Goal: Information Seeking & Learning: Learn about a topic

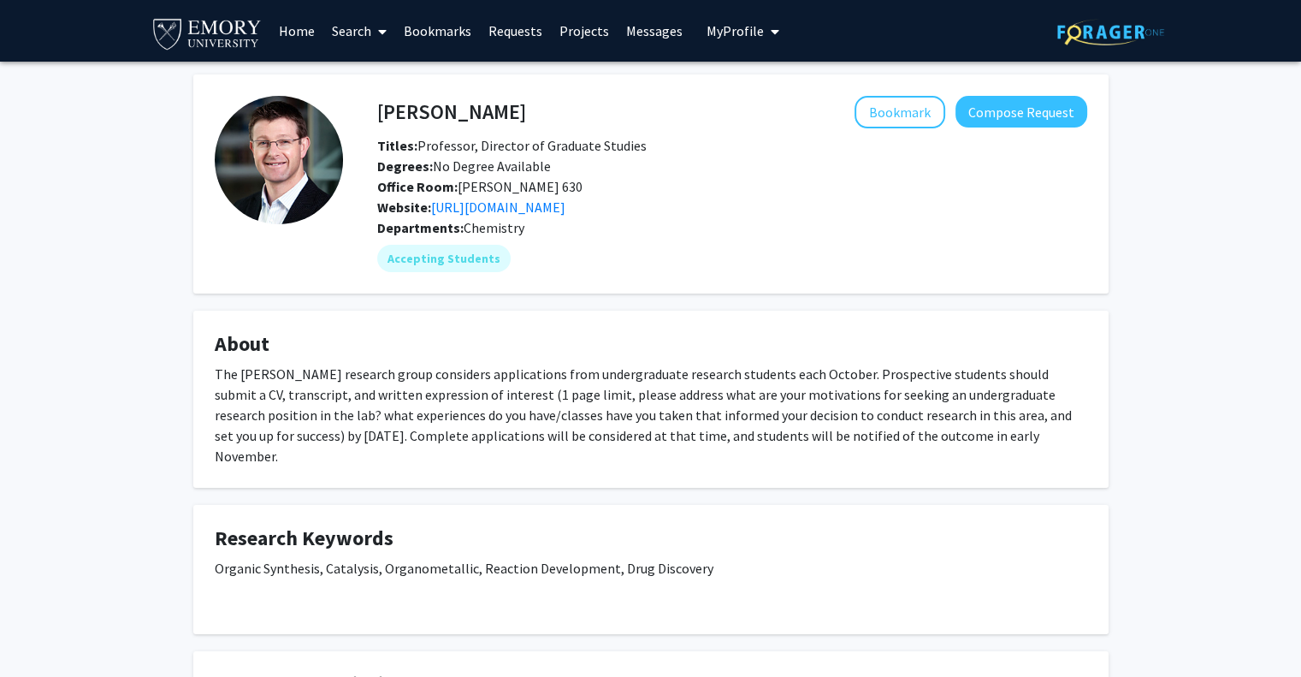
click at [357, 33] on link "Search" at bounding box center [359, 31] width 72 height 60
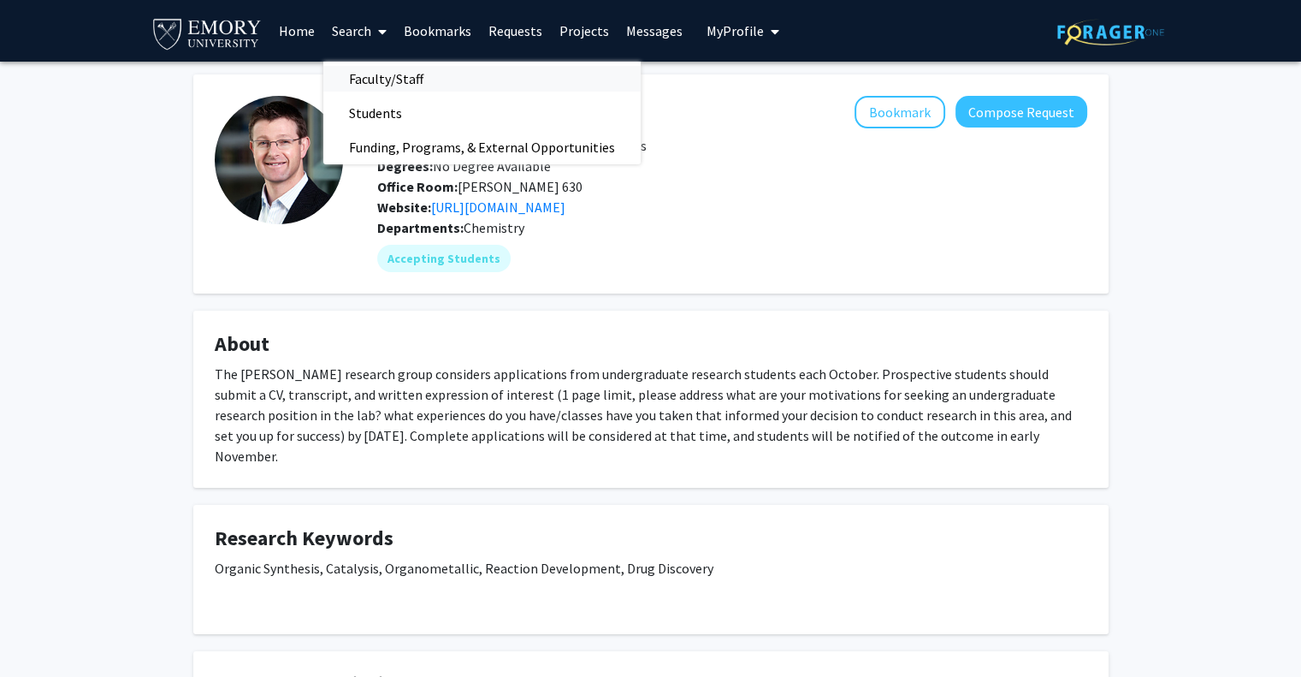
click at [376, 65] on span "Faculty/Staff" at bounding box center [386, 79] width 126 height 34
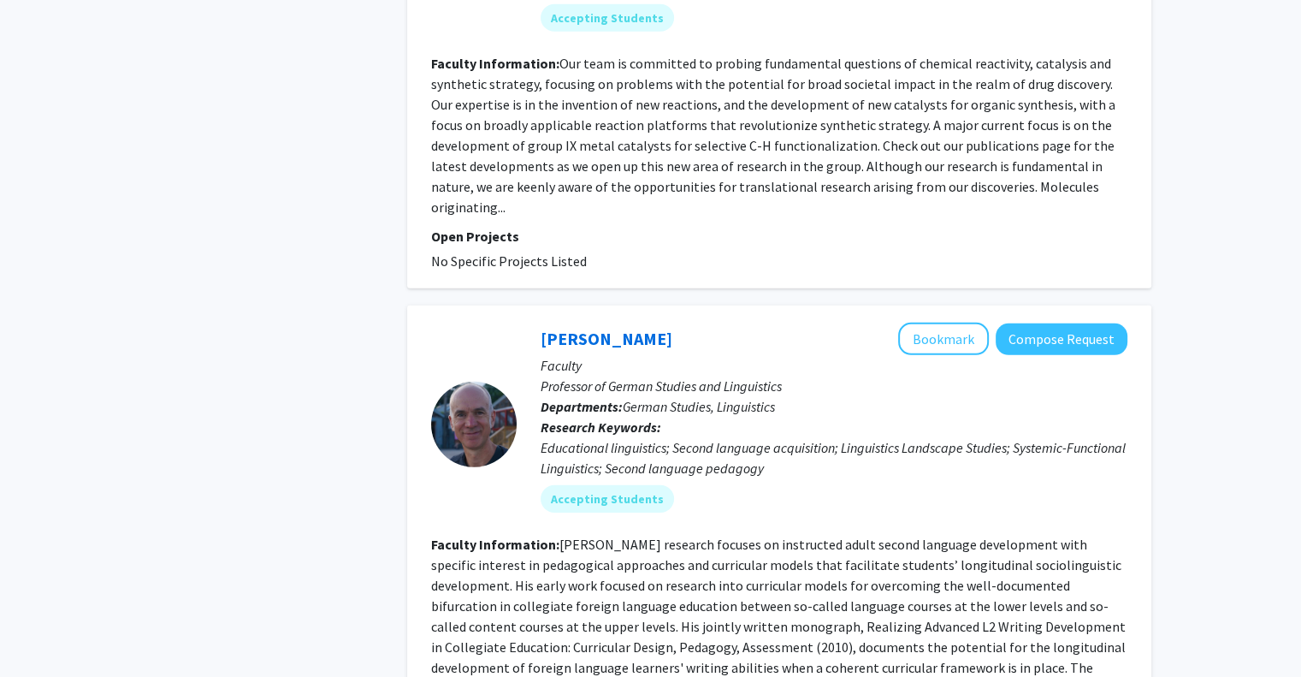
scroll to position [5377, 0]
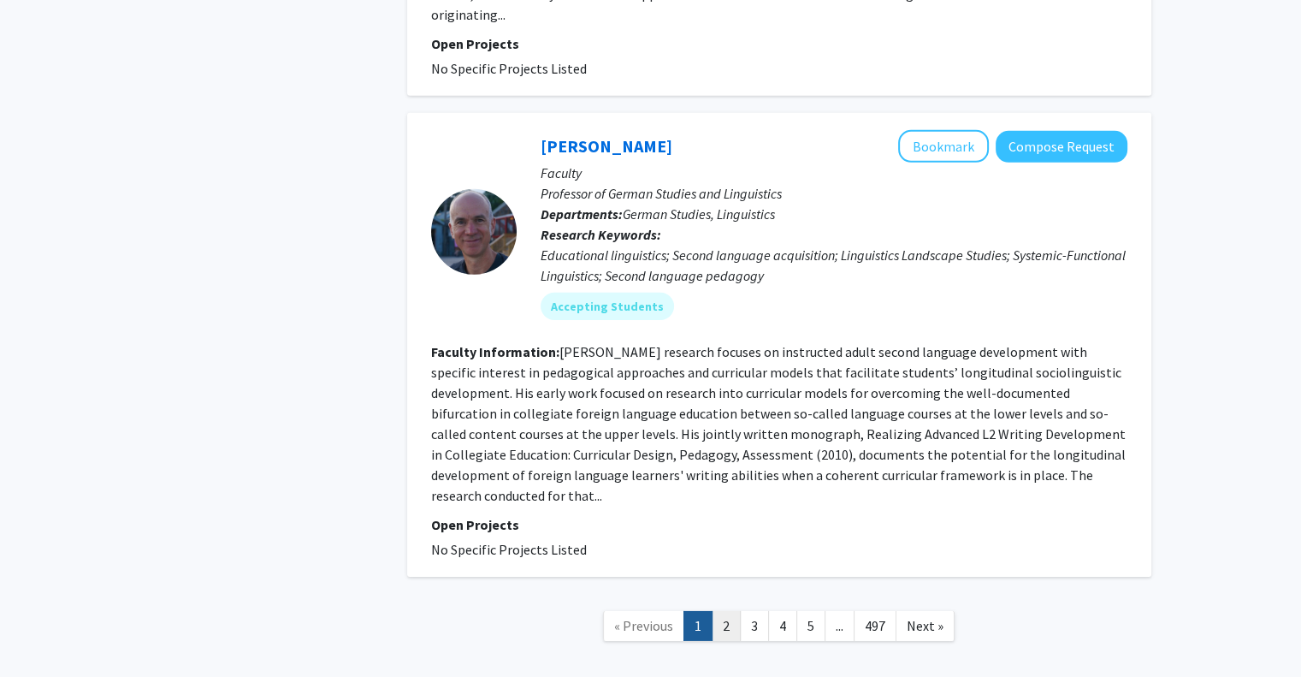
click at [729, 611] on link "2" at bounding box center [726, 626] width 29 height 30
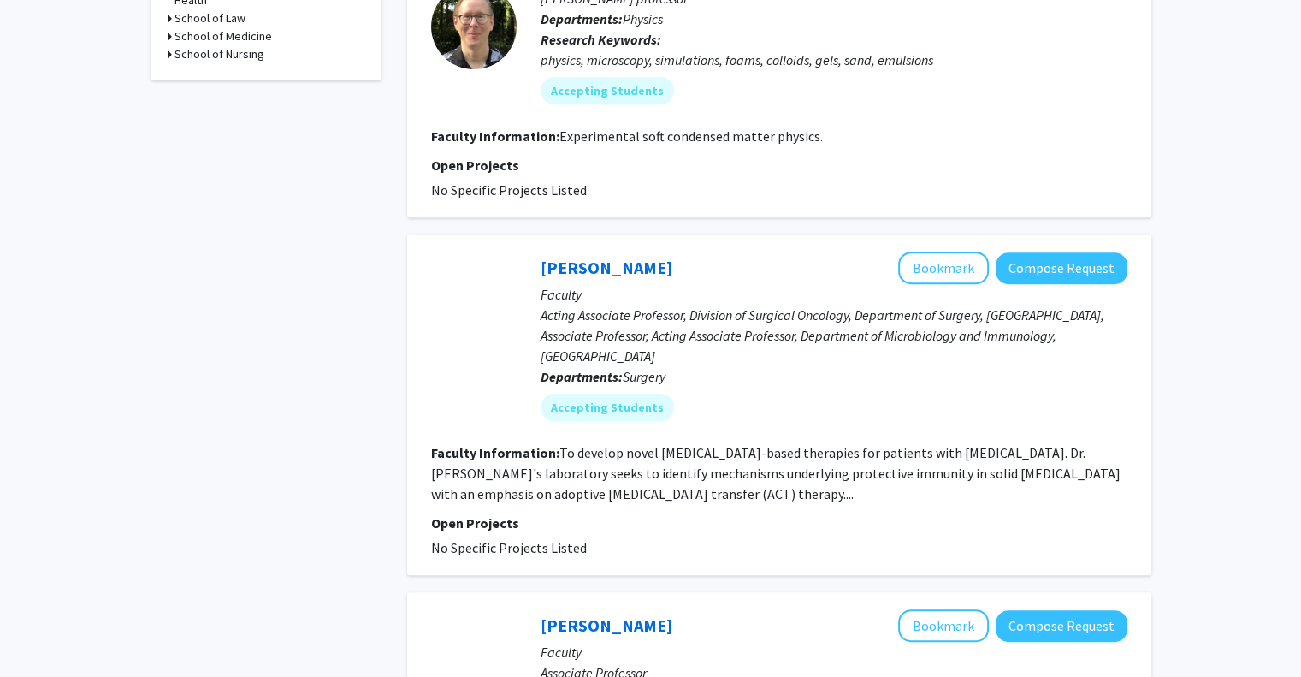
scroll to position [715, 0]
click at [623, 257] on link "[PERSON_NAME]" at bounding box center [607, 267] width 132 height 21
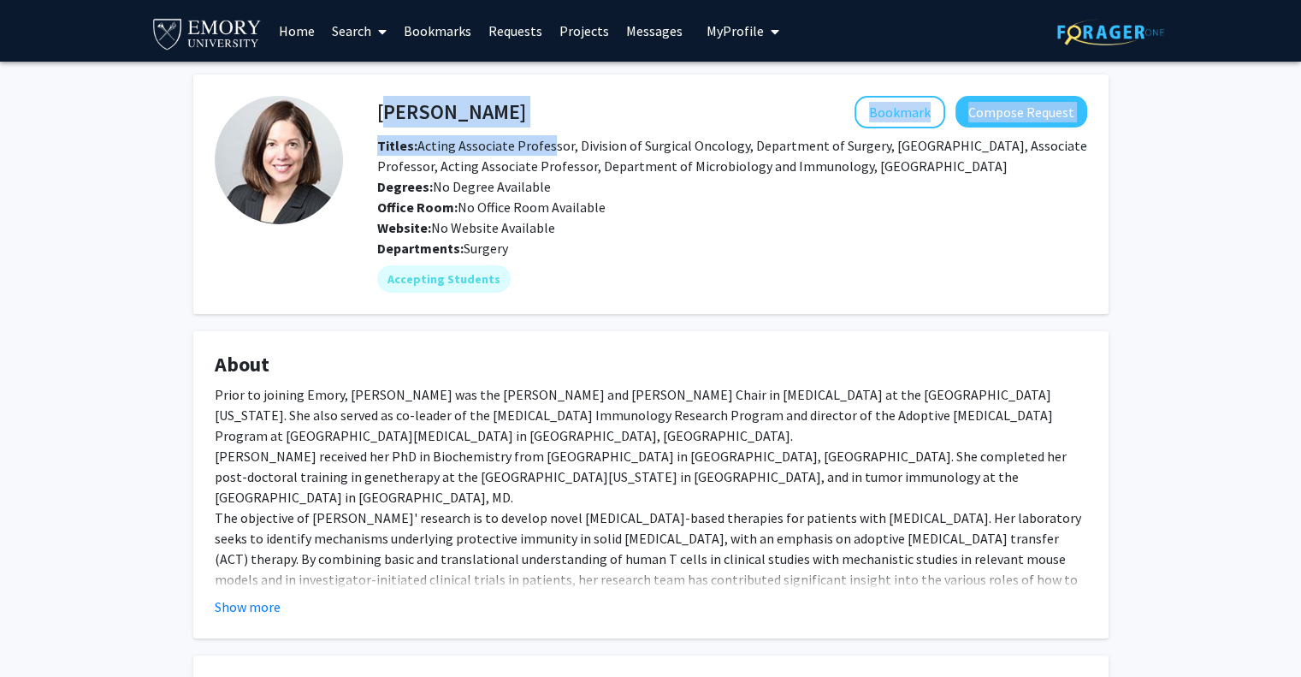
drag, startPoint x: 378, startPoint y: 110, endPoint x: 540, endPoint y: 139, distance: 164.3
click at [540, 139] on div "[PERSON_NAME] Bookmark Compose Request Titles: Acting Associate Professor, Divi…" at bounding box center [732, 167] width 736 height 142
click at [540, 139] on span "Titles: Acting Associate Professor, Division of Surgical Oncology, Department o…" at bounding box center [732, 156] width 710 height 38
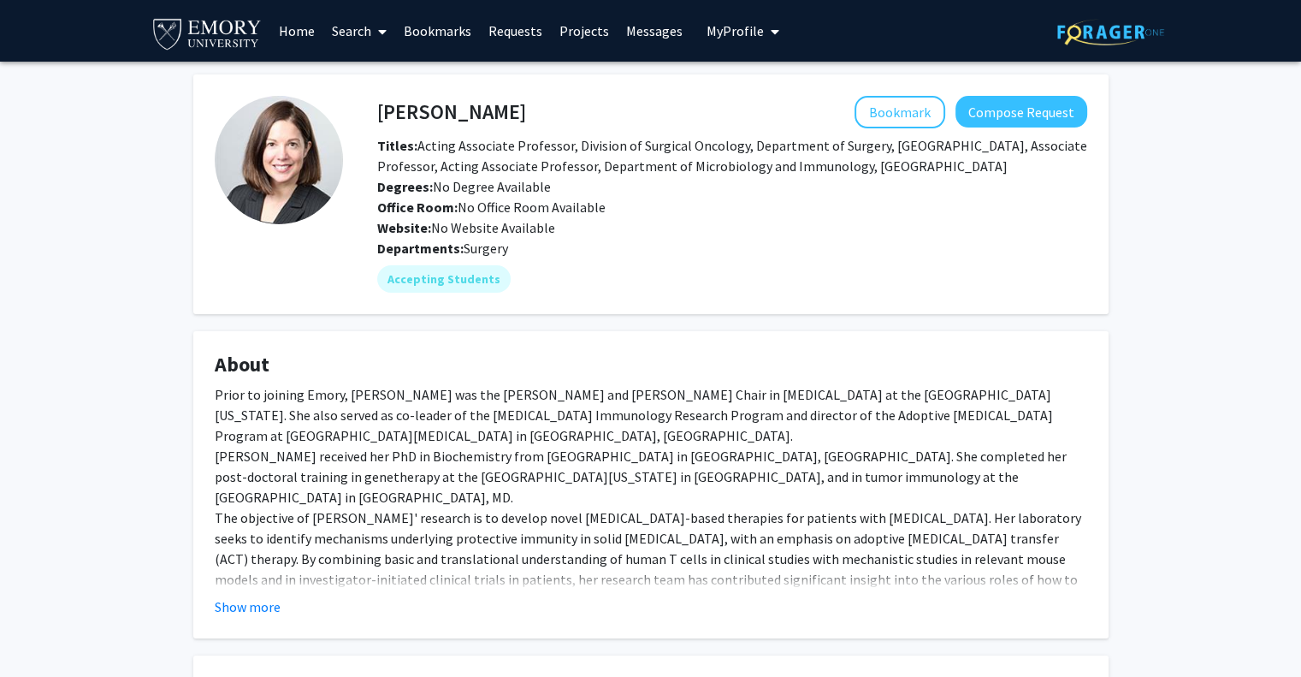
drag, startPoint x: 511, startPoint y: 113, endPoint x: 375, endPoint y: 104, distance: 136.4
click at [375, 104] on div "[PERSON_NAME] Bookmark Compose Request" at bounding box center [732, 112] width 736 height 33
click at [376, 106] on div "[PERSON_NAME] Bookmark Compose Request" at bounding box center [732, 112] width 736 height 33
drag, startPoint x: 378, startPoint y: 107, endPoint x: 510, endPoint y: 109, distance: 131.8
click at [510, 109] on h4 "[PERSON_NAME]" at bounding box center [451, 112] width 149 height 32
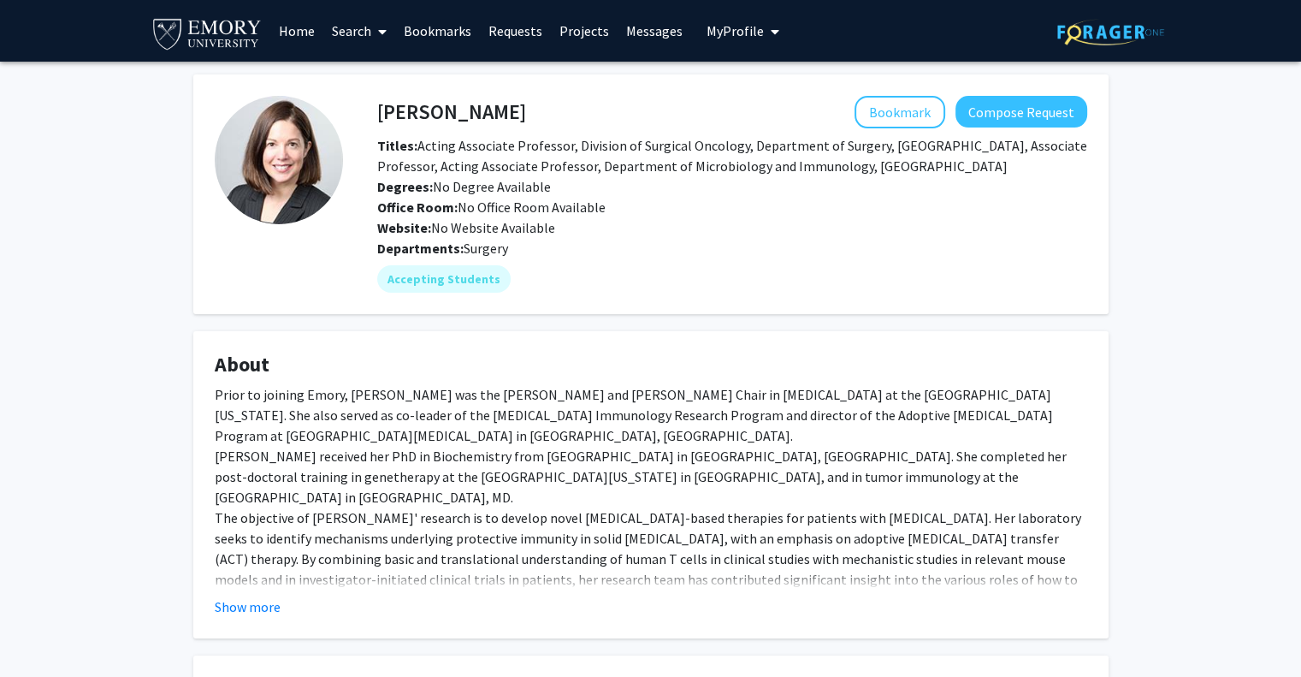
copy h4 "[PERSON_NAME]"
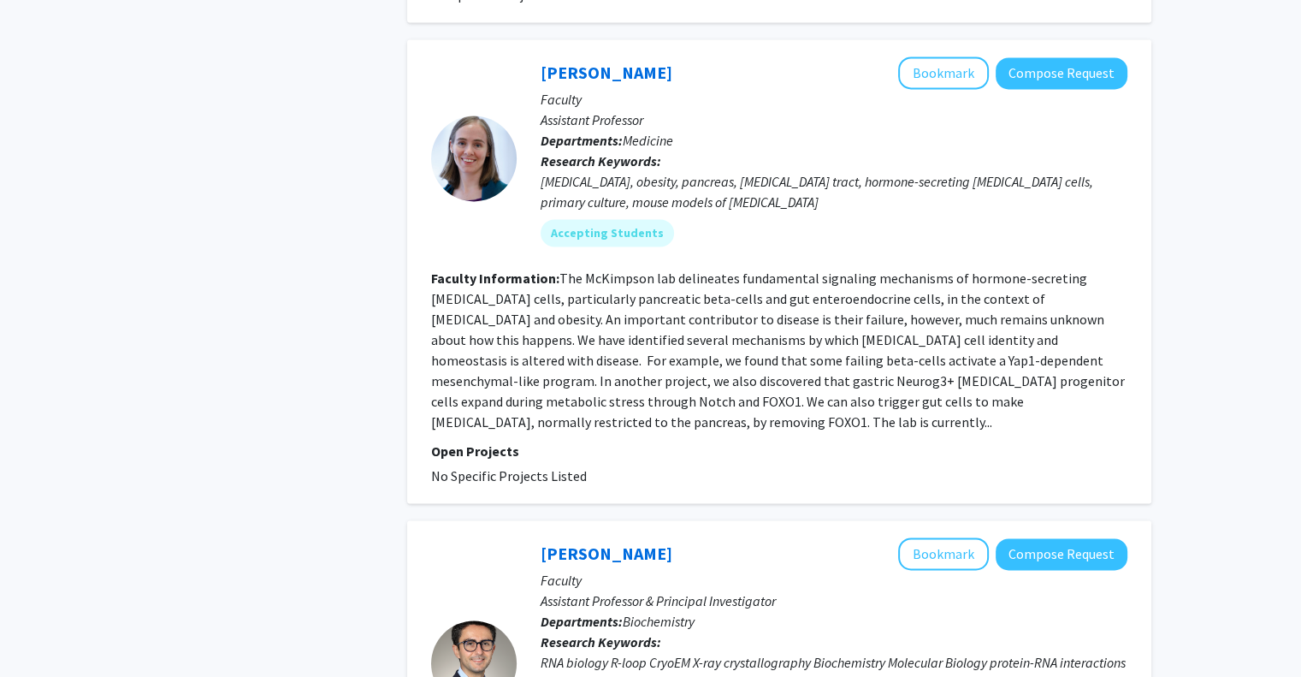
scroll to position [2526, 0]
click at [661, 62] on link "[PERSON_NAME]" at bounding box center [607, 72] width 132 height 21
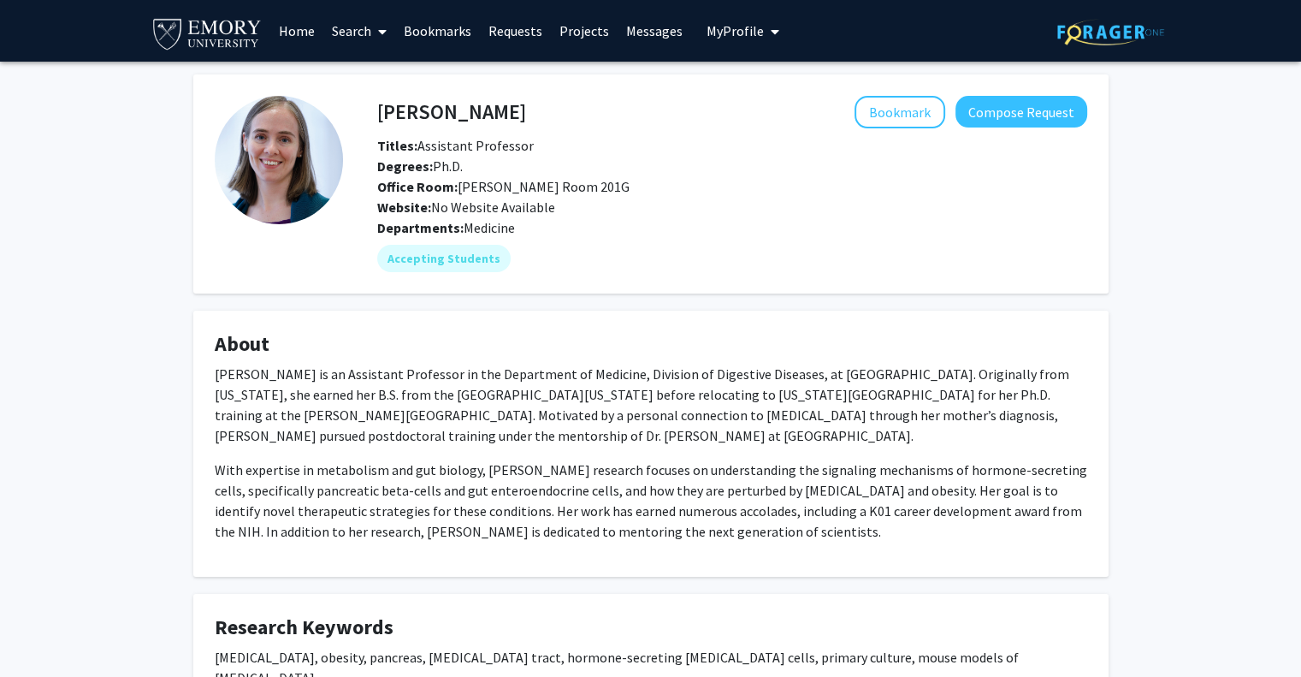
click at [448, 109] on h4 "[PERSON_NAME]" at bounding box center [451, 112] width 149 height 32
copy h4 "[PERSON_NAME]"
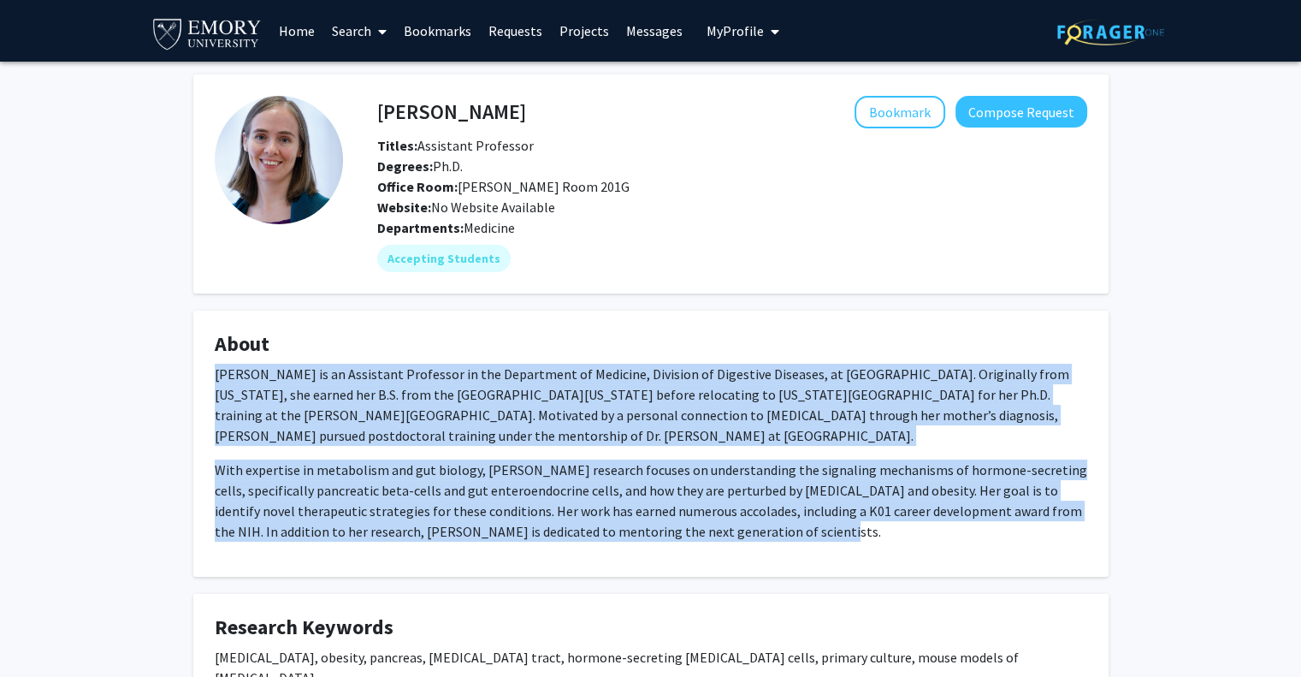
drag, startPoint x: 216, startPoint y: 372, endPoint x: 945, endPoint y: 533, distance: 746.5
click at [945, 533] on div "[PERSON_NAME] is an Assistant Professor in the Department of Medicine, Division…" at bounding box center [651, 453] width 873 height 178
copy div "Lo. Ipsum DoLorsita co ad Elitseddo Eiusmodte in utl Etdolorema al Enimadmi, Ve…"
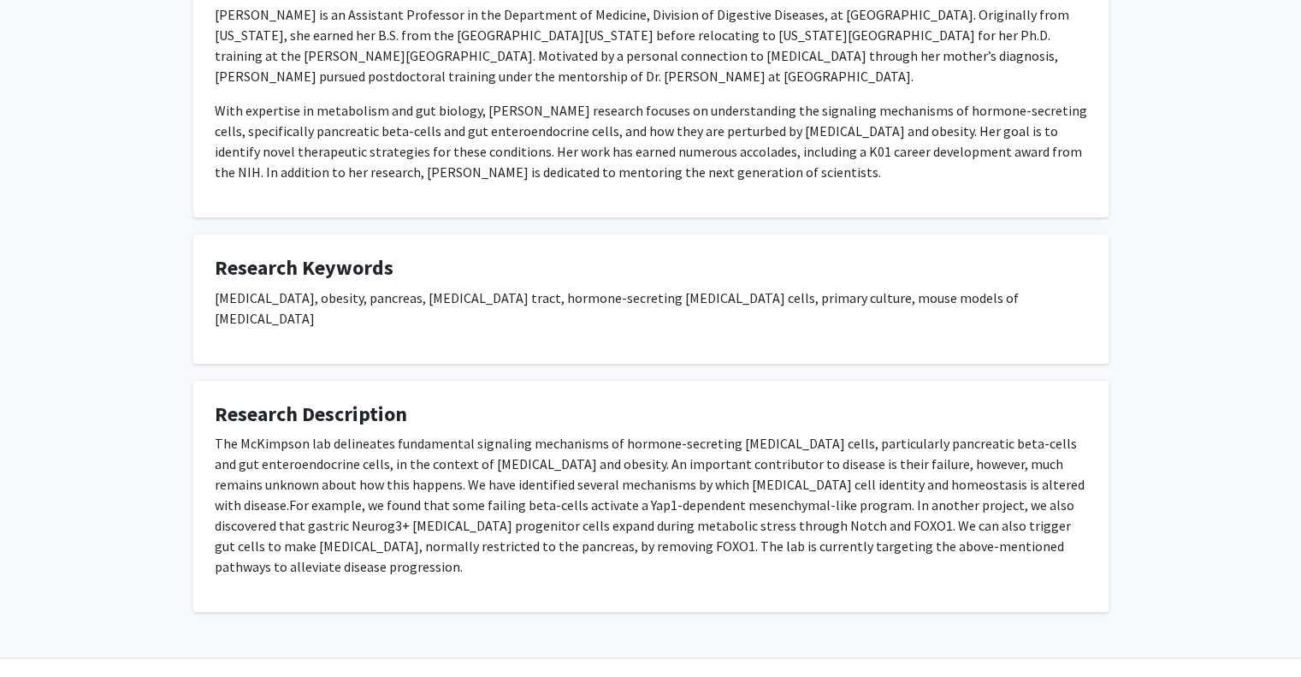
click at [445, 433] on p "The McKimpson lab delineates fundamental signaling mechanisms of hormone-secret…" at bounding box center [651, 505] width 873 height 144
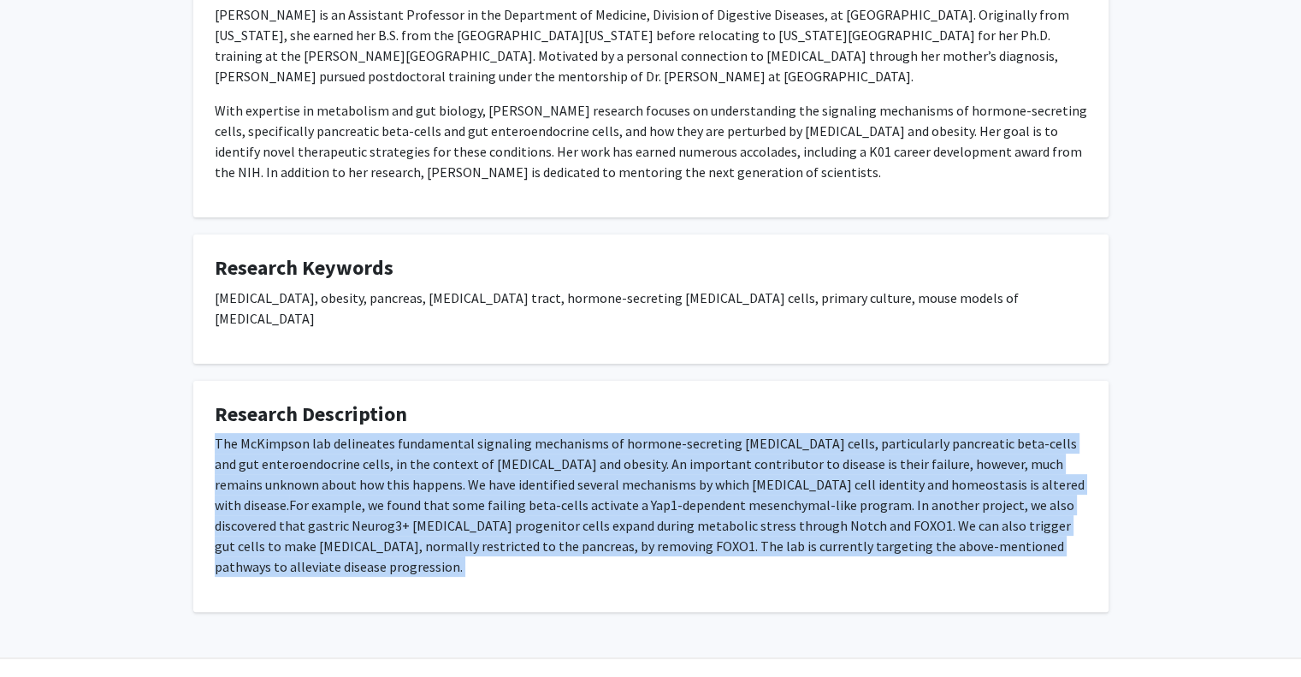
click at [445, 433] on p "The McKimpson lab delineates fundamental signaling mechanisms of hormone-secret…" at bounding box center [651, 505] width 873 height 144
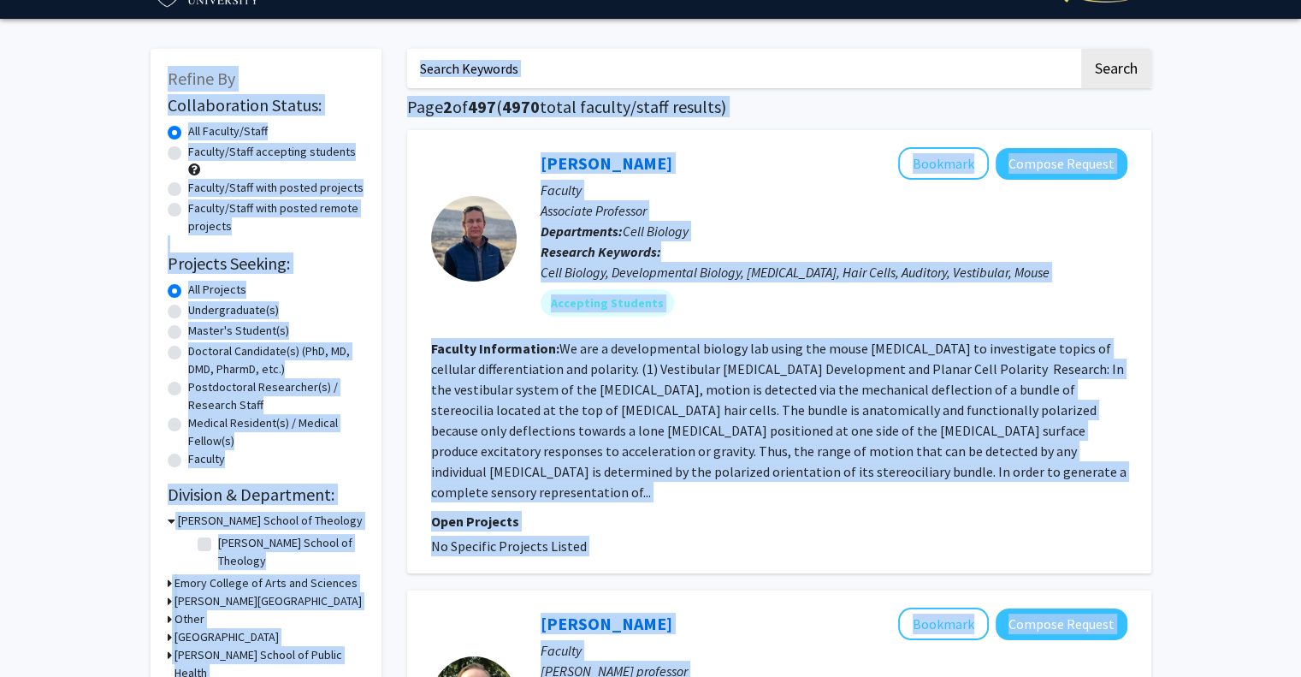
scroll to position [44, 0]
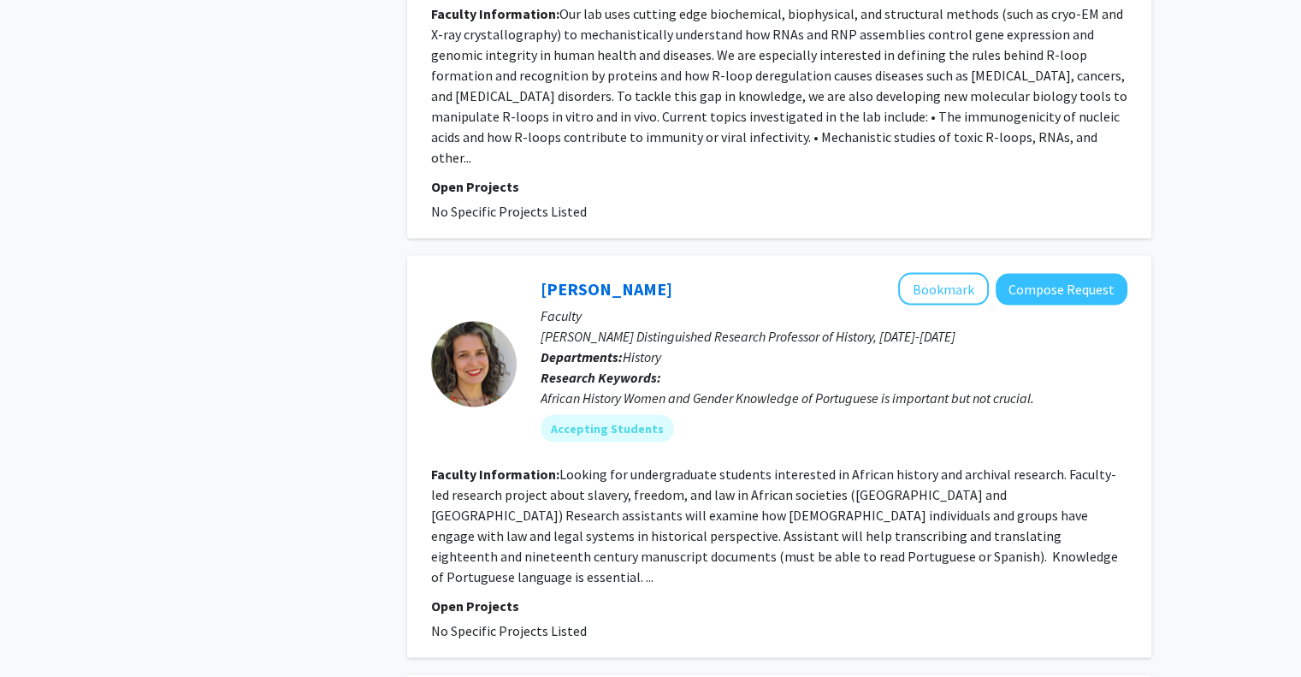
scroll to position [3725, 0]
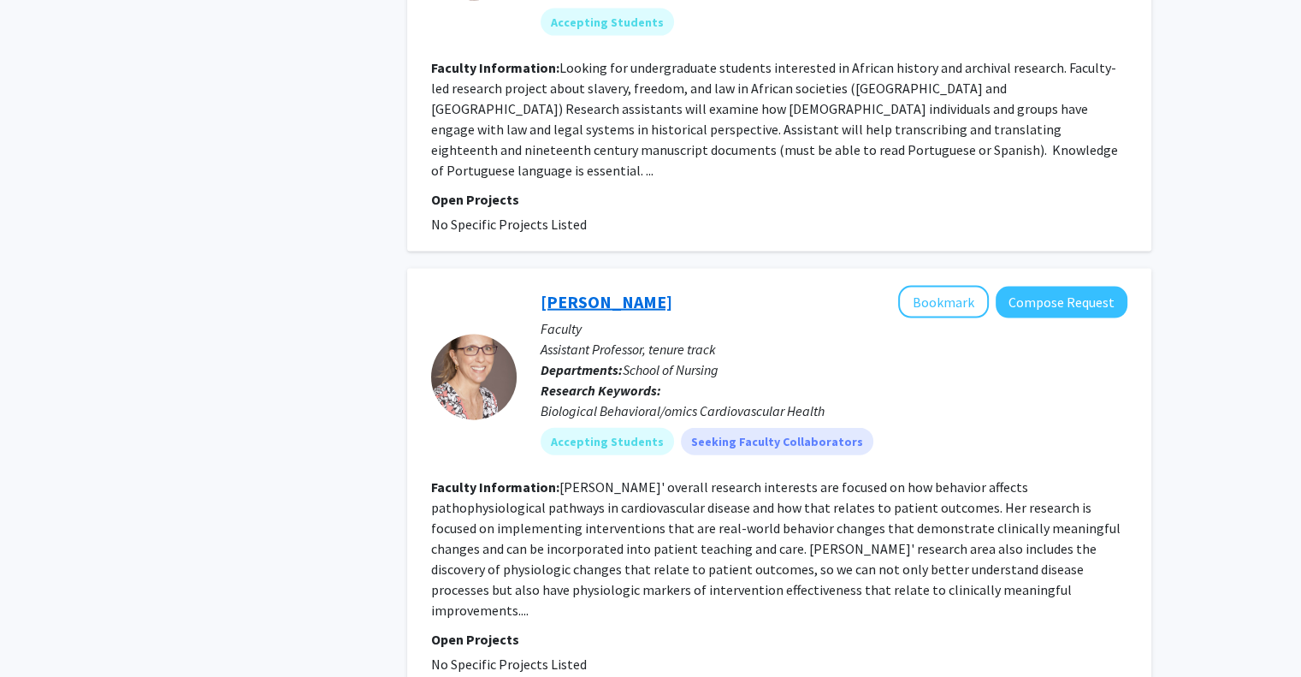
click at [621, 291] on link "[PERSON_NAME]" at bounding box center [607, 301] width 132 height 21
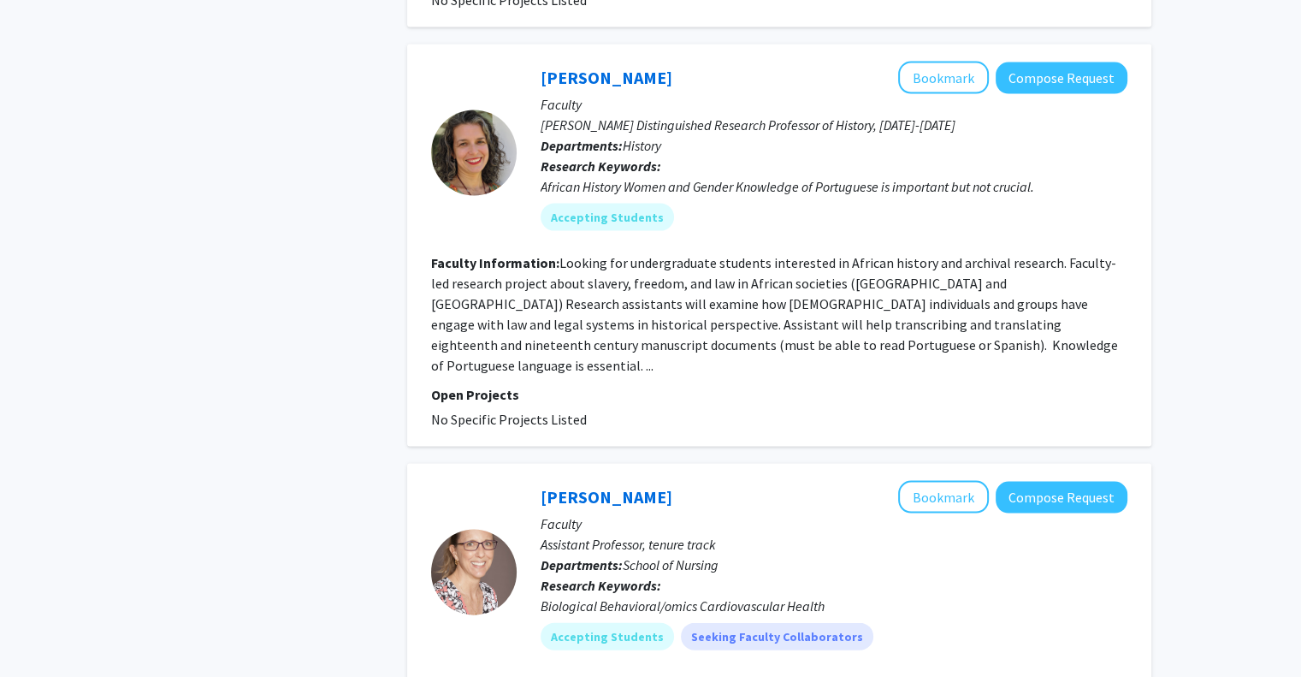
scroll to position [3799, 0]
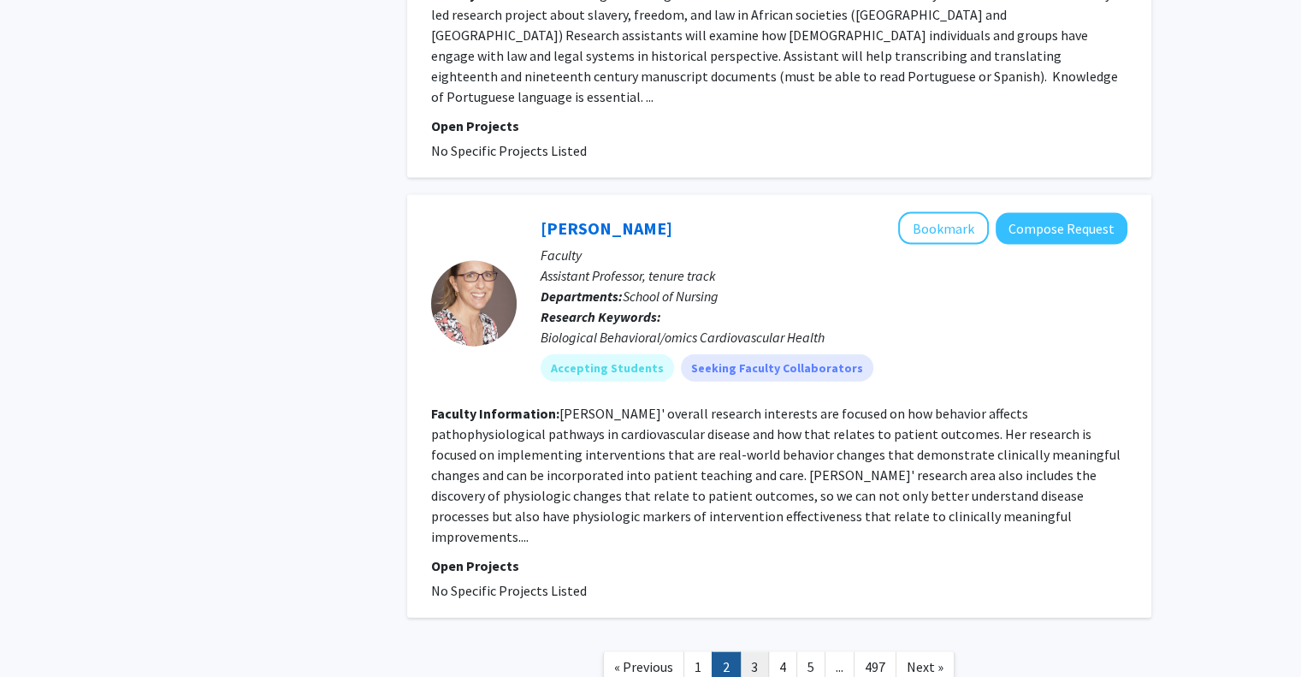
click at [756, 652] on link "3" at bounding box center [754, 667] width 29 height 30
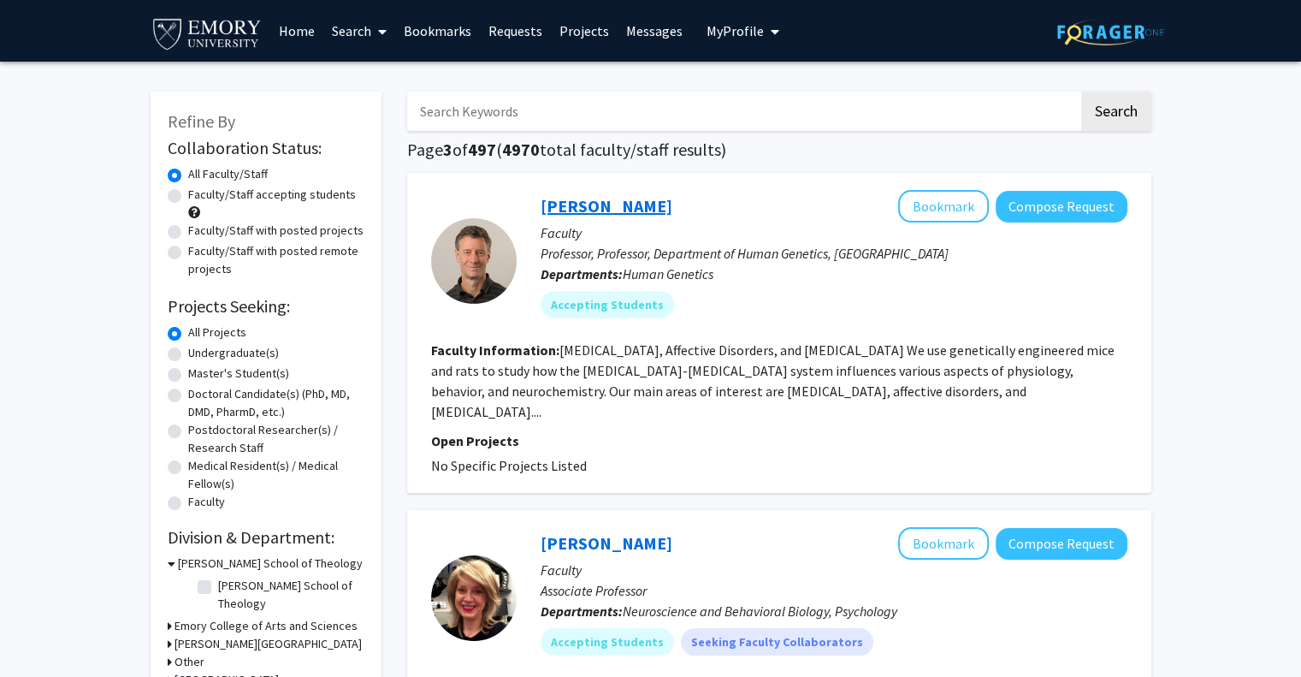
click at [664, 204] on link "[PERSON_NAME]" at bounding box center [607, 205] width 132 height 21
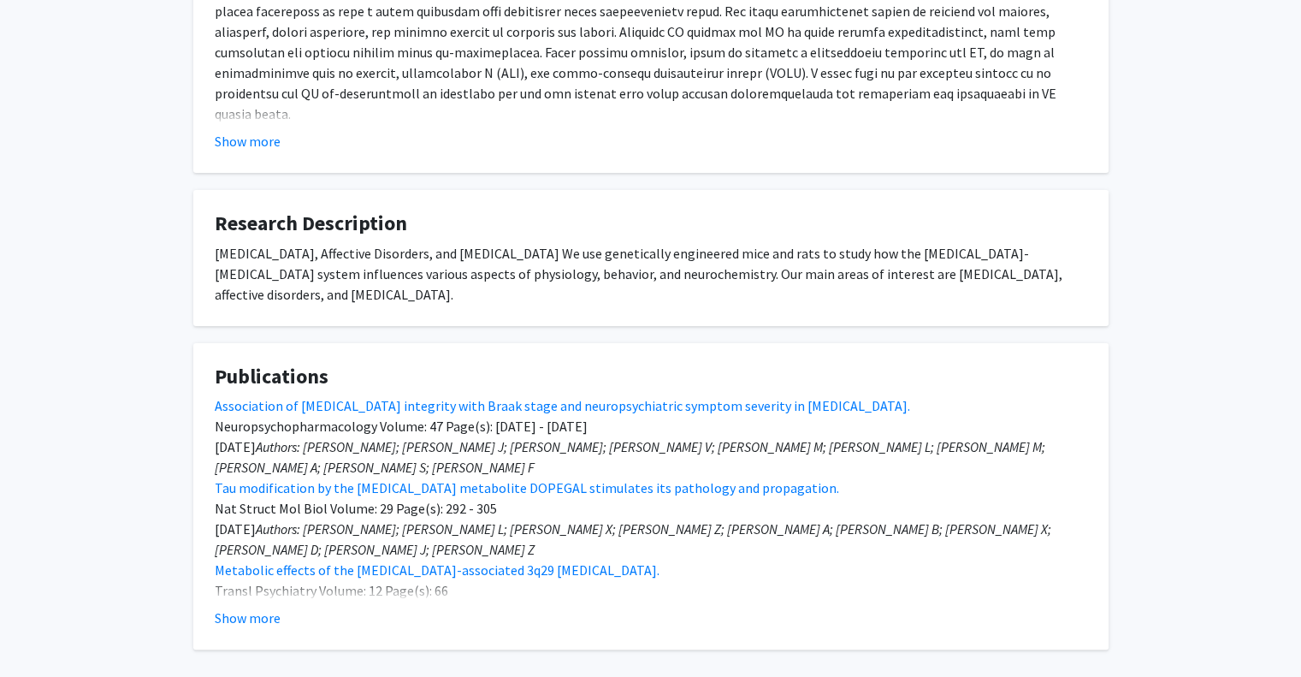
scroll to position [524, 0]
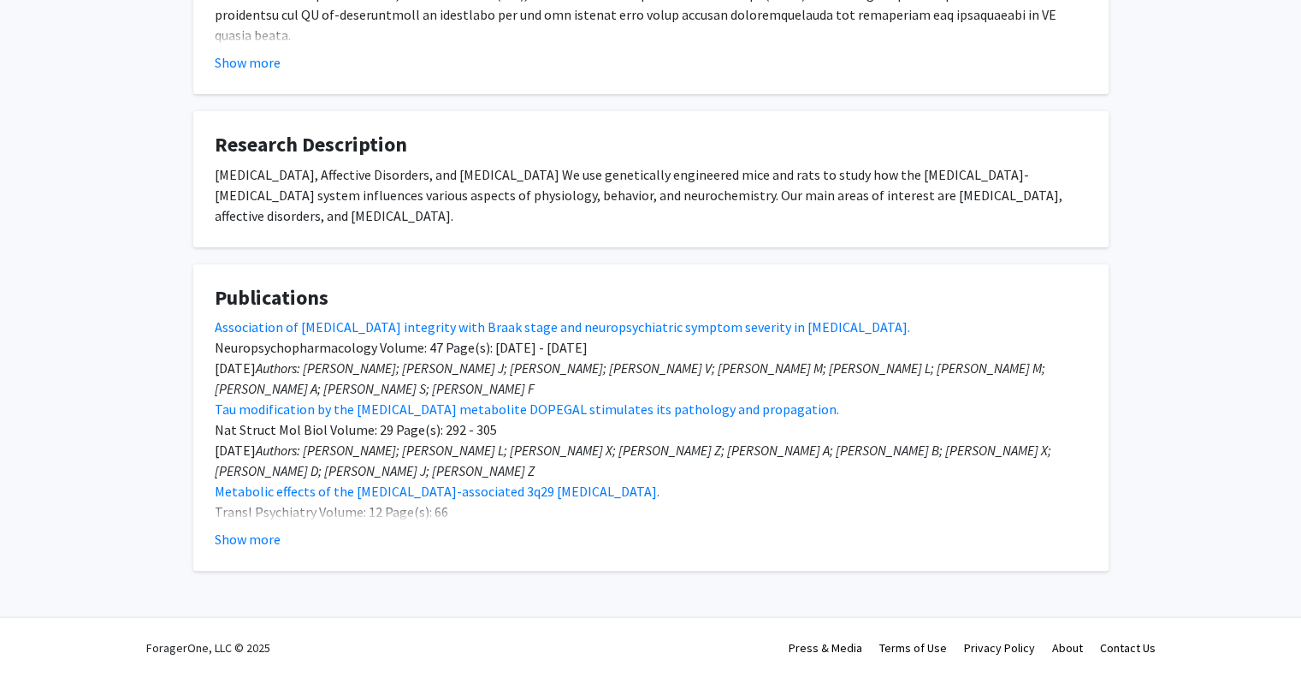
drag, startPoint x: 613, startPoint y: 317, endPoint x: 623, endPoint y: 302, distance: 18.5
click at [623, 302] on h4 "Publications" at bounding box center [651, 298] width 873 height 25
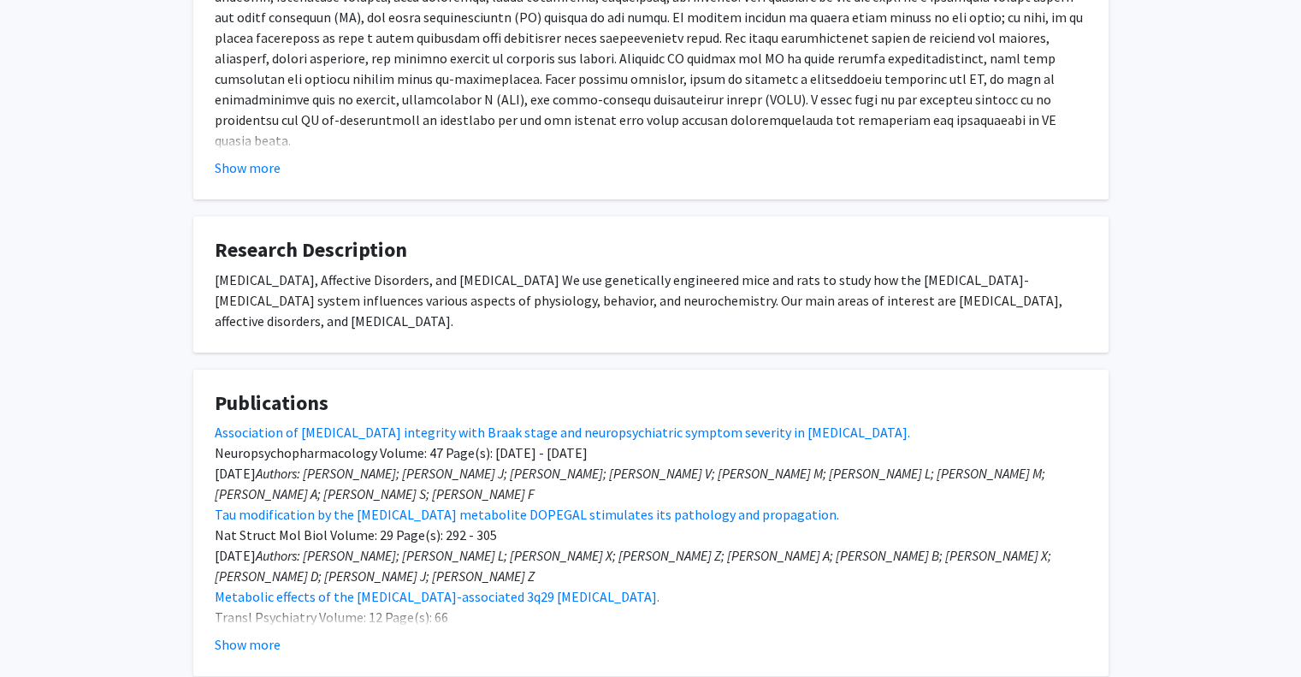
scroll to position [387, 0]
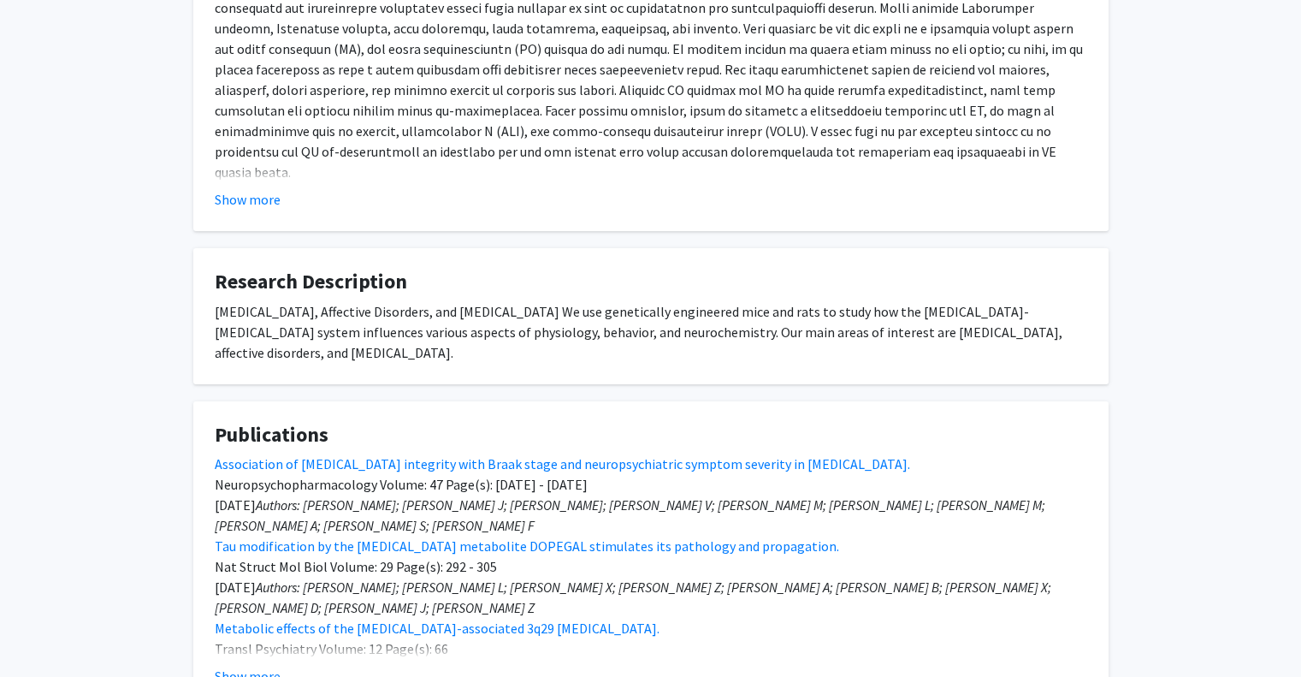
click at [566, 309] on div "[MEDICAL_DATA], Affective Disorders, and [MEDICAL_DATA] We use genetically engi…" at bounding box center [651, 332] width 873 height 62
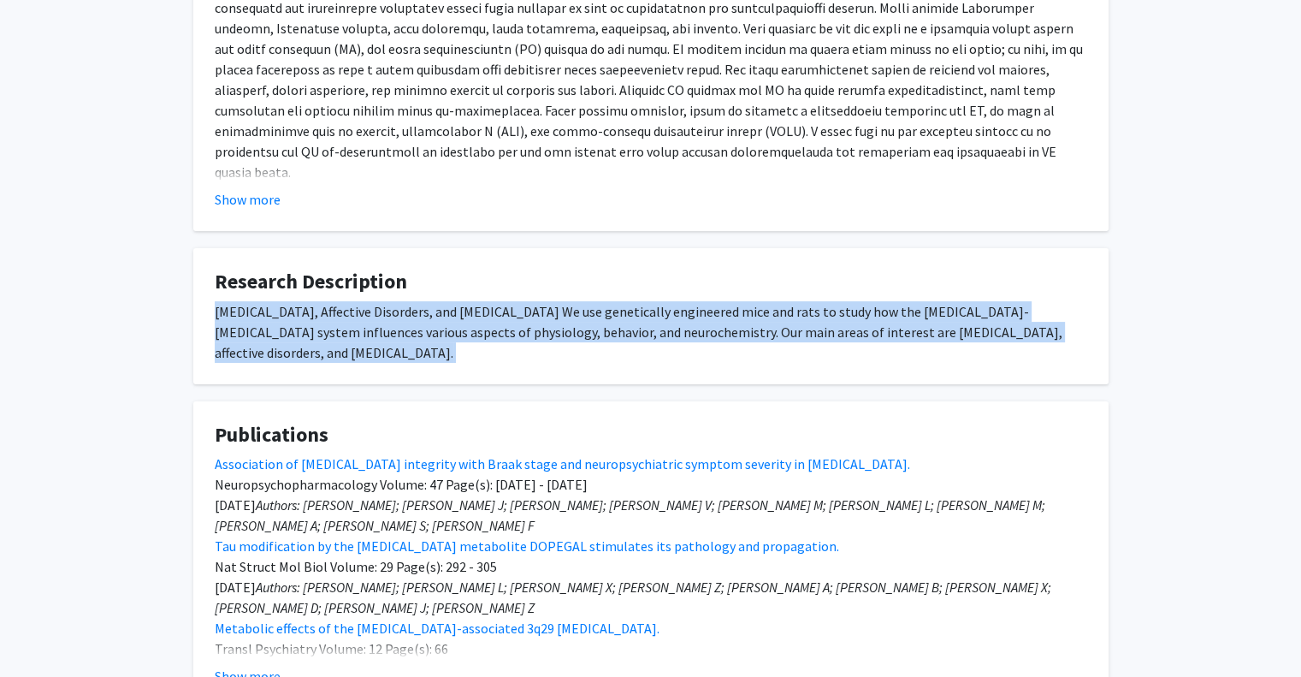
click at [566, 309] on div "[MEDICAL_DATA], Affective Disorders, and [MEDICAL_DATA] We use genetically engi…" at bounding box center [651, 332] width 873 height 62
copy div "[MEDICAL_DATA], Affective Disorders, and [MEDICAL_DATA] We use genetically engi…"
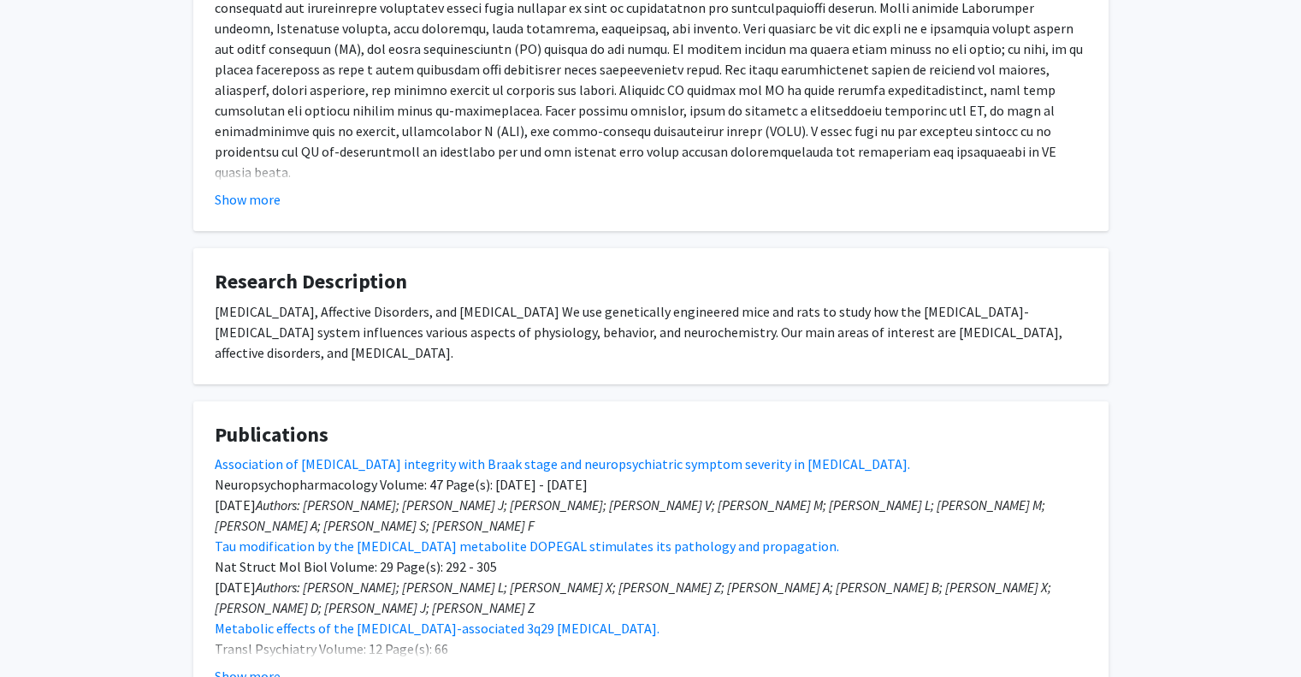
click at [358, 209] on fg-card "About Show more" at bounding box center [650, 77] width 915 height 307
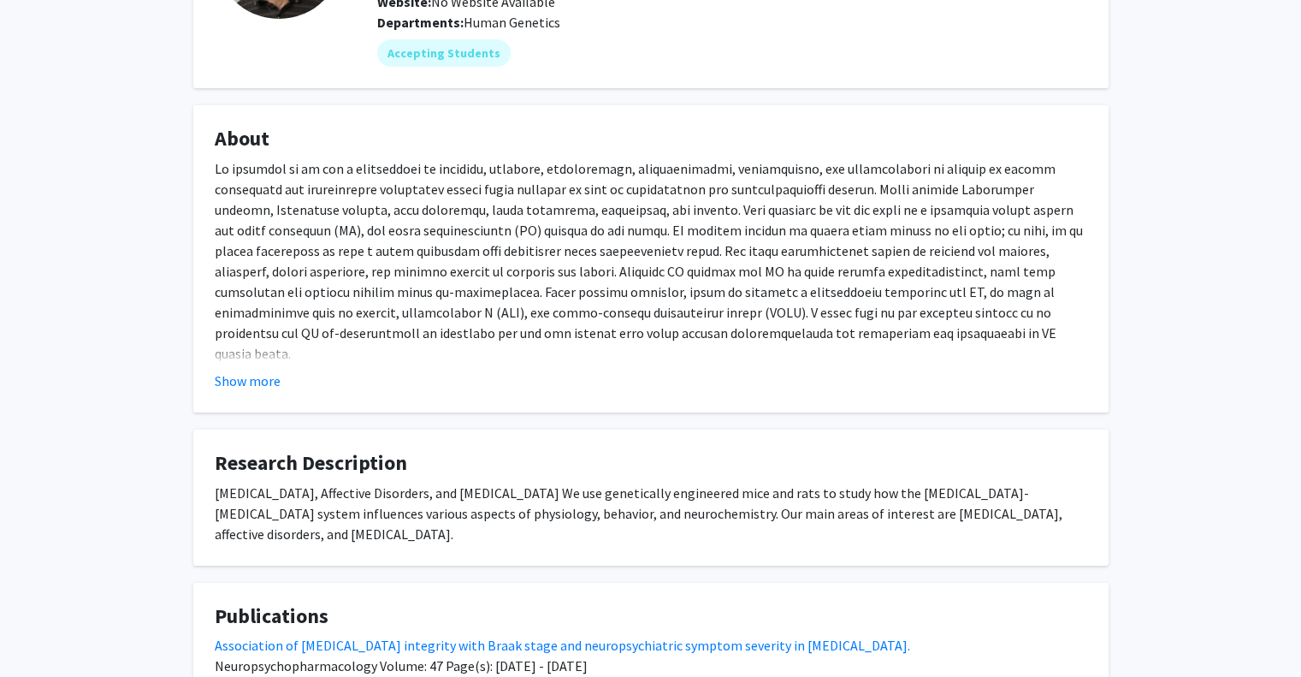
scroll to position [205, 0]
click at [392, 228] on div at bounding box center [651, 278] width 873 height 240
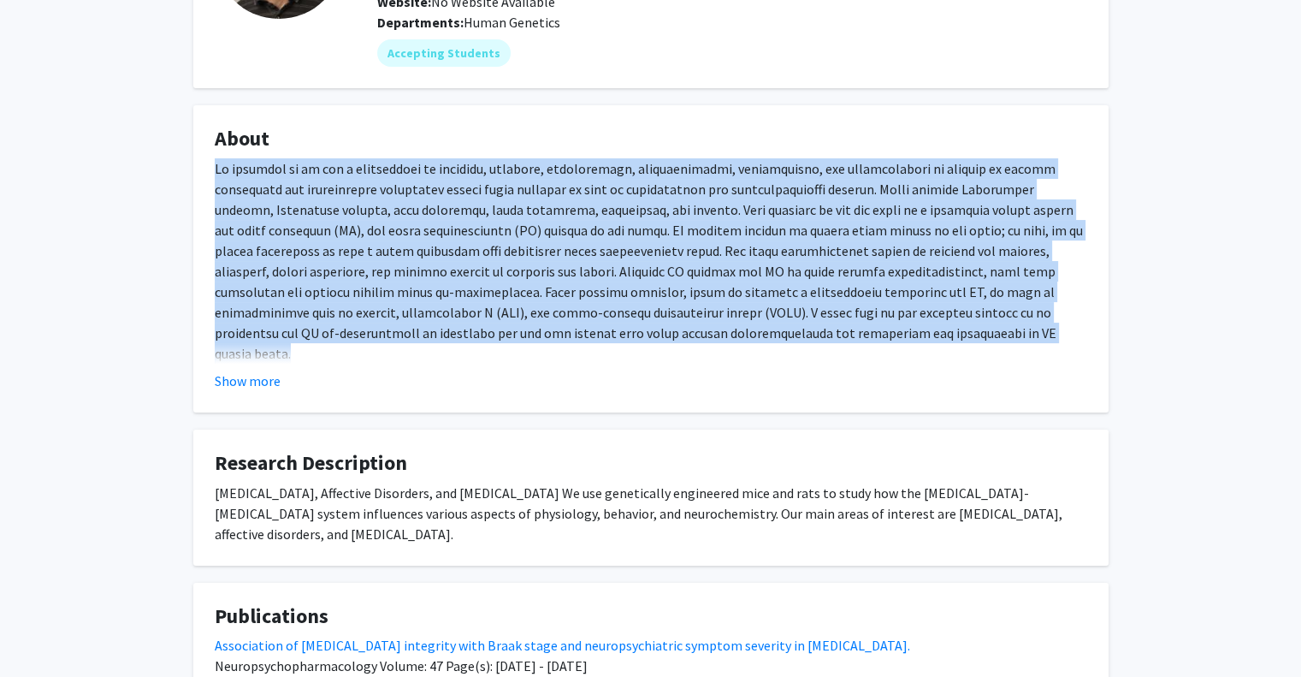
click at [392, 228] on div at bounding box center [651, 278] width 873 height 240
copy div "My approach is to use a combination of genetics, behavior, pharmacology, neuroc…"
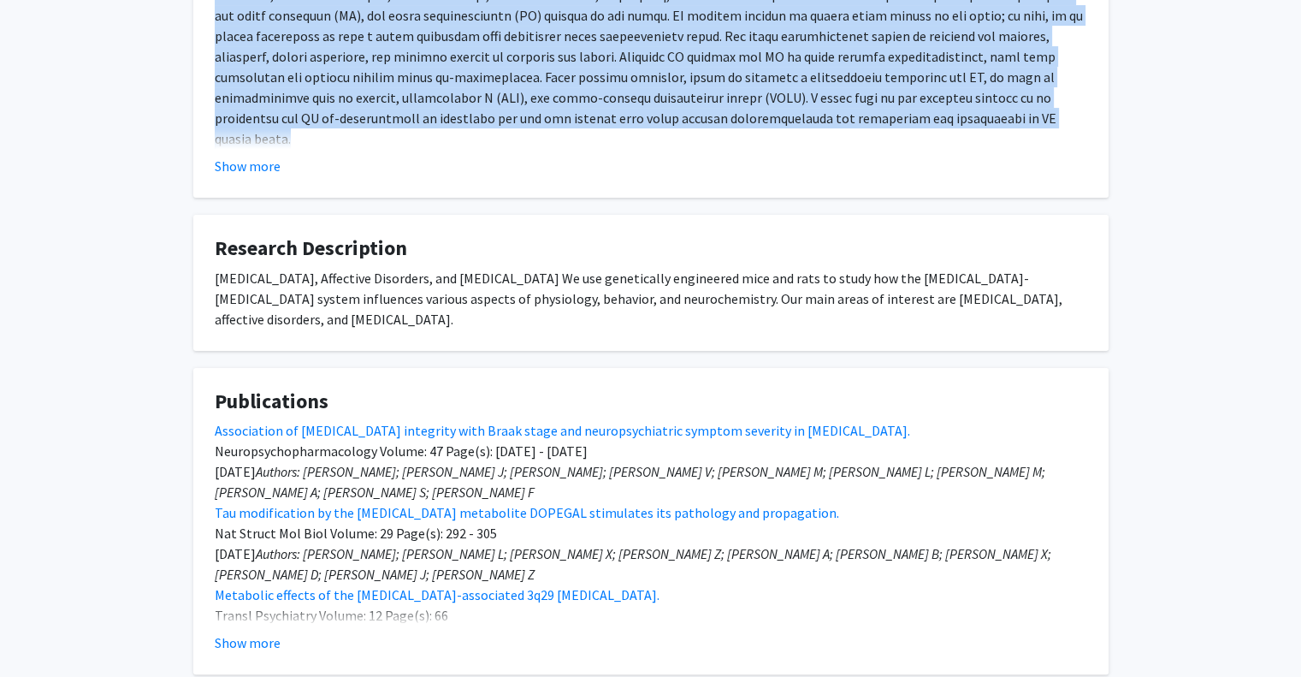
scroll to position [432, 0]
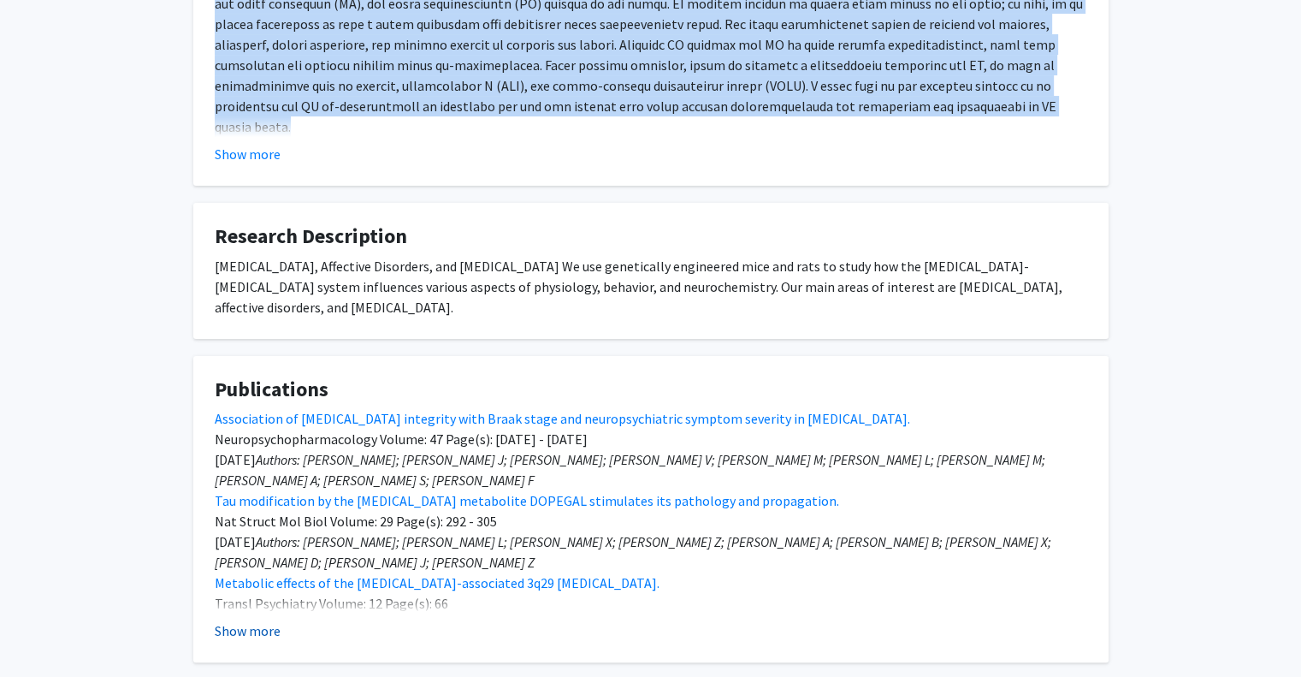
click at [267, 626] on button "Show more" at bounding box center [248, 630] width 66 height 21
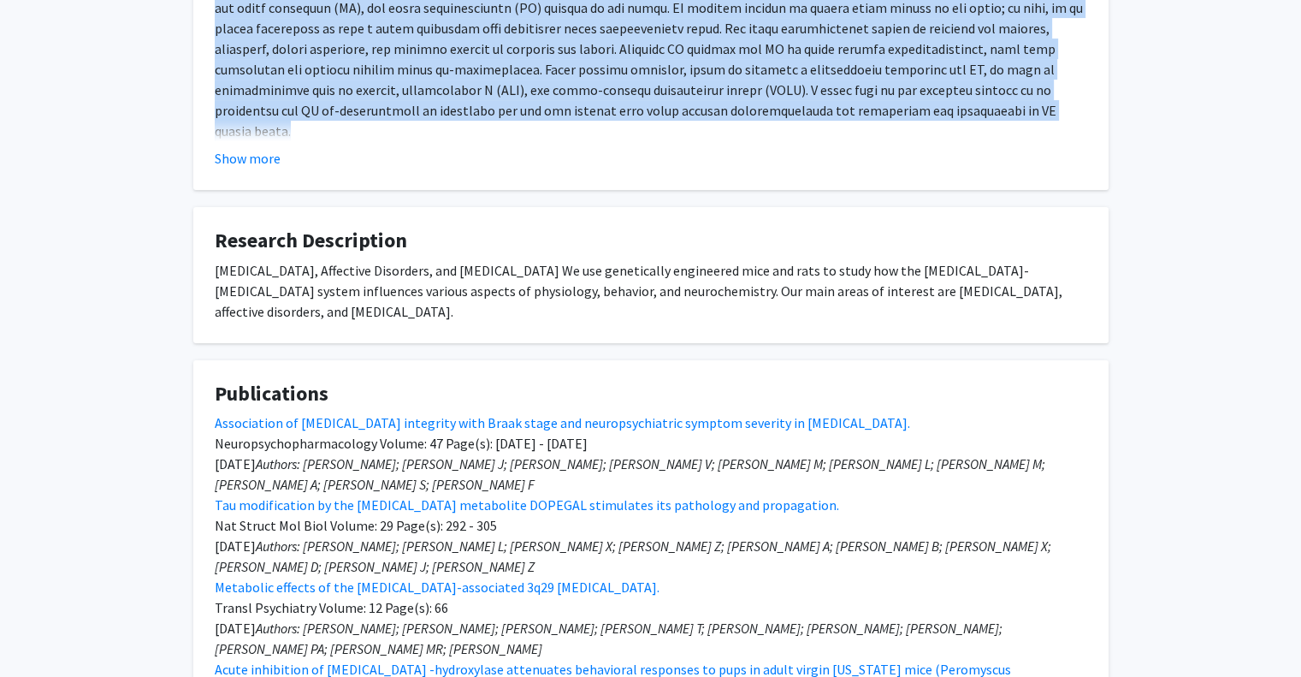
scroll to position [428, 0]
click at [380, 423] on link "Association of [MEDICAL_DATA] integrity with Braak stage and neuropsychiatric s…" at bounding box center [563, 422] width 696 height 17
drag, startPoint x: 428, startPoint y: 488, endPoint x: 388, endPoint y: 420, distance: 78.7
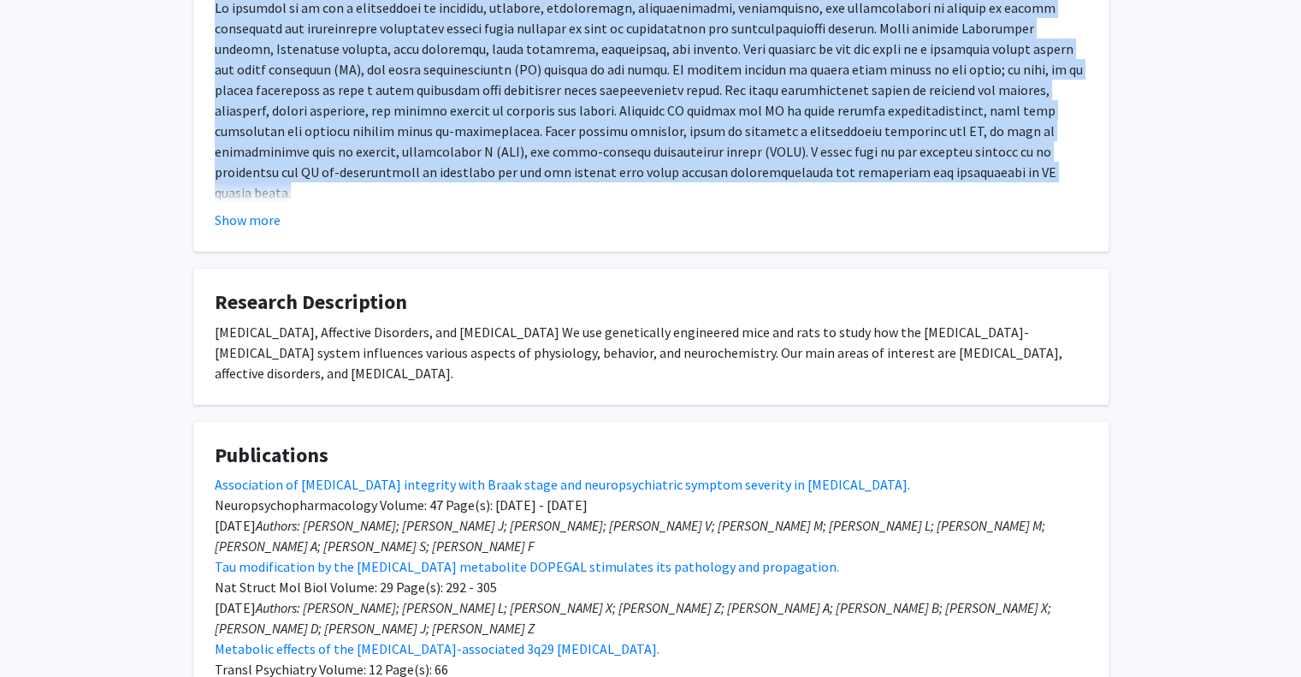
scroll to position [353, 0]
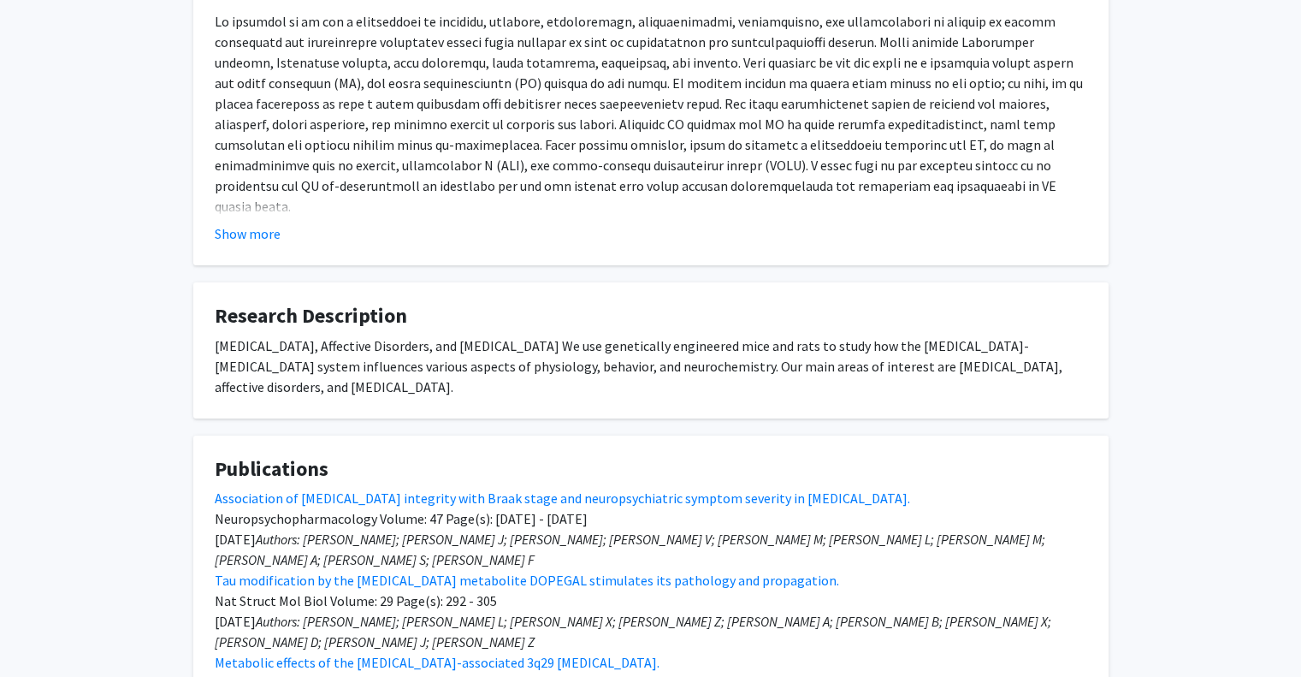
click at [442, 311] on h4 "Research Description" at bounding box center [651, 316] width 873 height 25
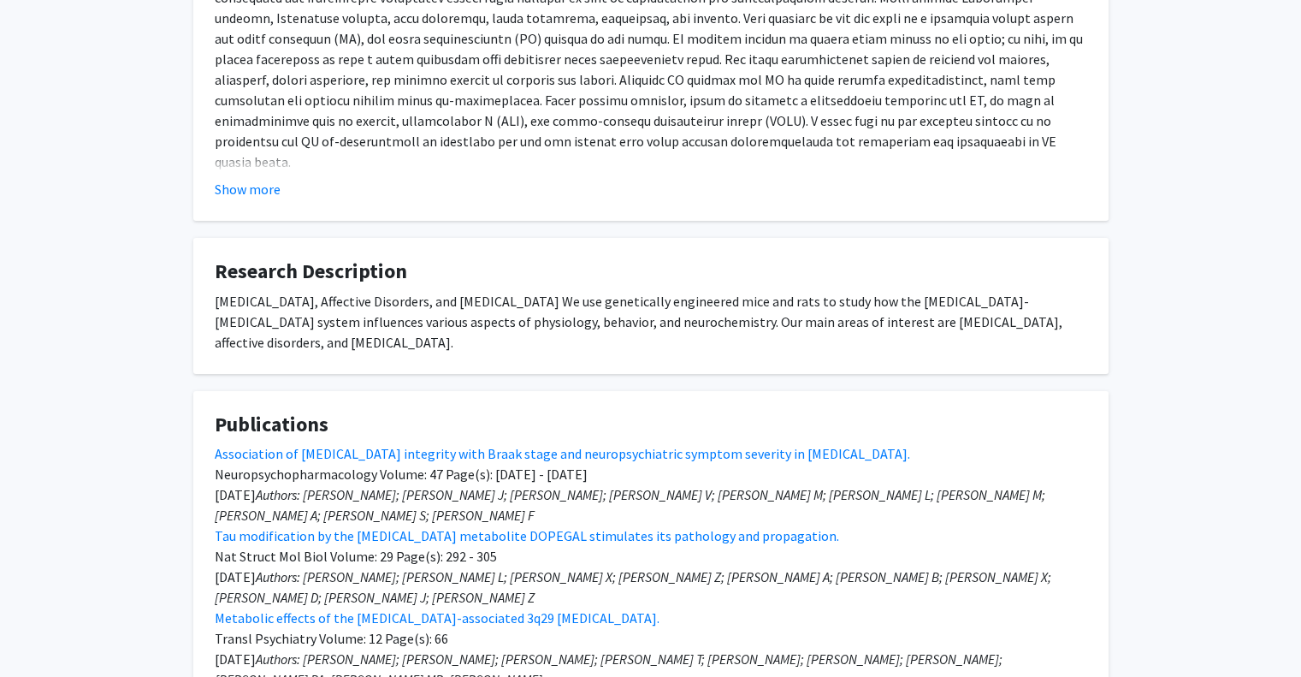
scroll to position [0, 0]
